Goal: Information Seeking & Learning: Stay updated

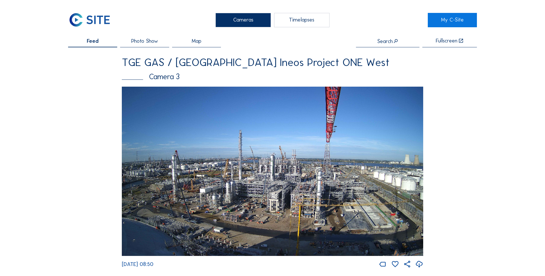
scroll to position [390, 0]
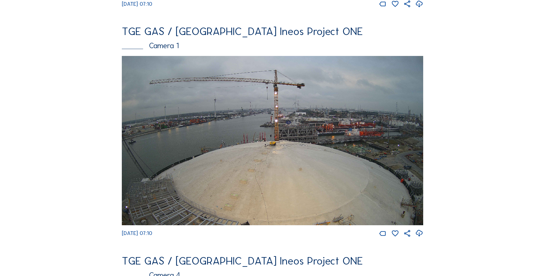
scroll to position [268, 0]
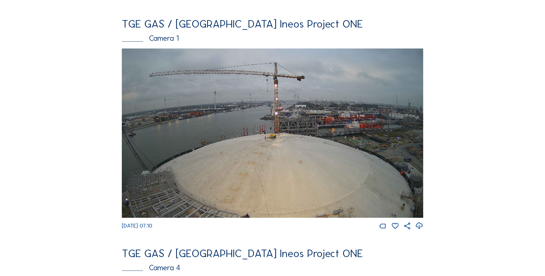
click at [420, 230] on icon at bounding box center [419, 226] width 8 height 10
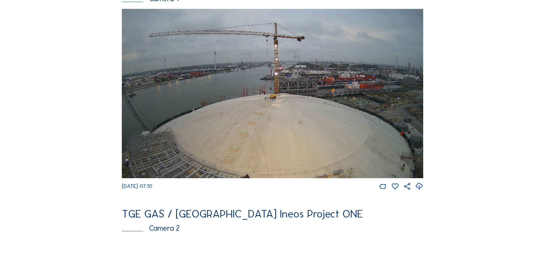
scroll to position [284, 0]
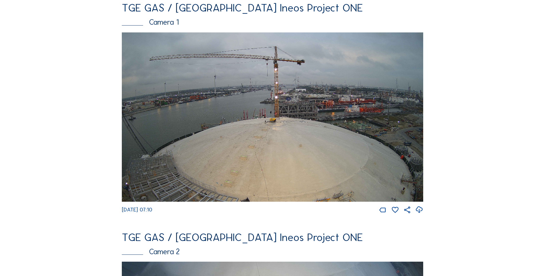
click at [420, 214] on icon at bounding box center [419, 210] width 8 height 10
